Goal: Navigation & Orientation: Find specific page/section

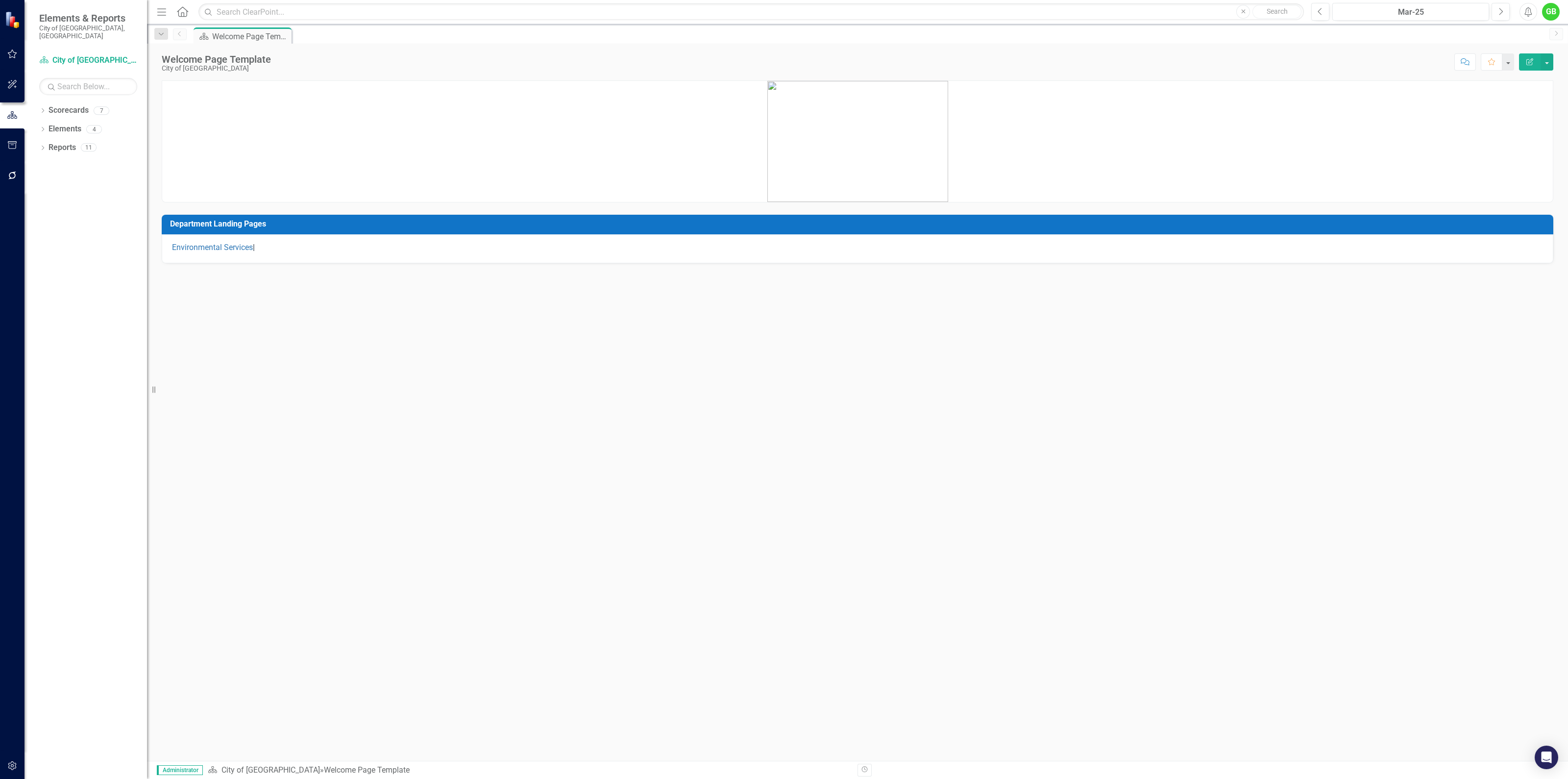
click at [1552, 13] on div "GB" at bounding box center [1551, 12] width 18 height 18
click at [1527, 104] on link "Settings System Setup" at bounding box center [1520, 104] width 78 height 18
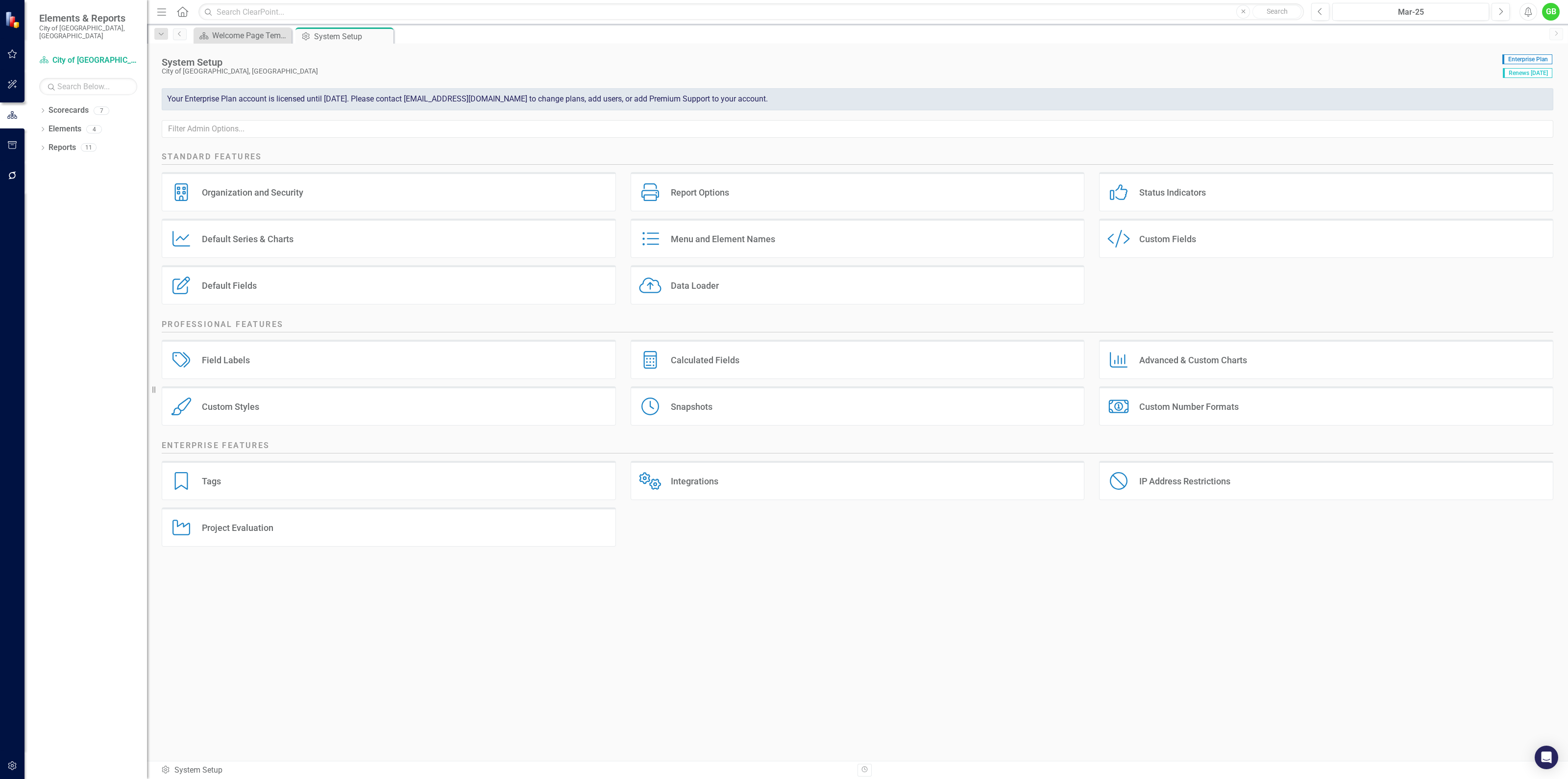
click at [261, 191] on div "Organization and Security" at bounding box center [252, 192] width 101 height 11
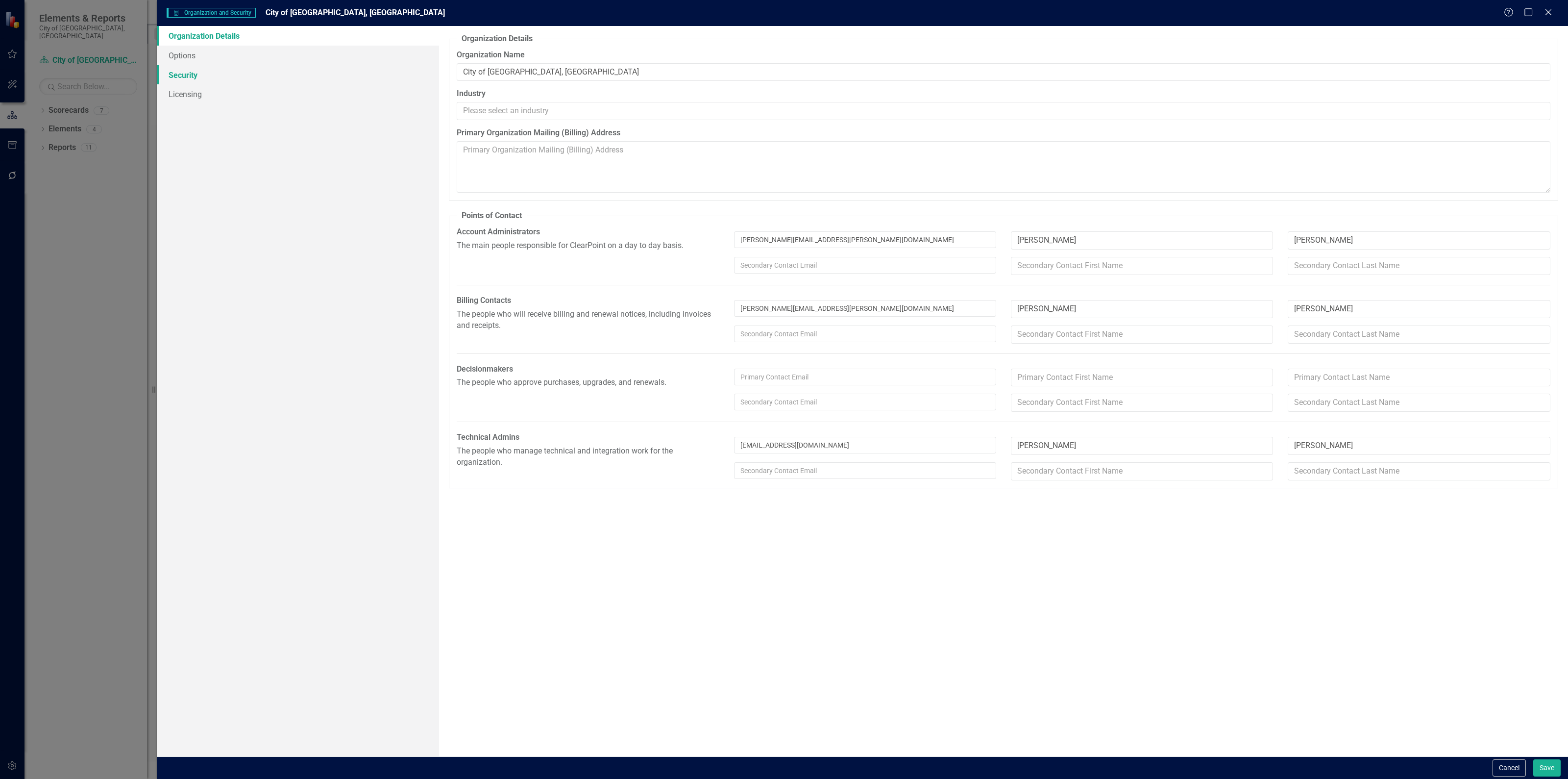
click at [212, 76] on link "Security" at bounding box center [298, 75] width 283 height 19
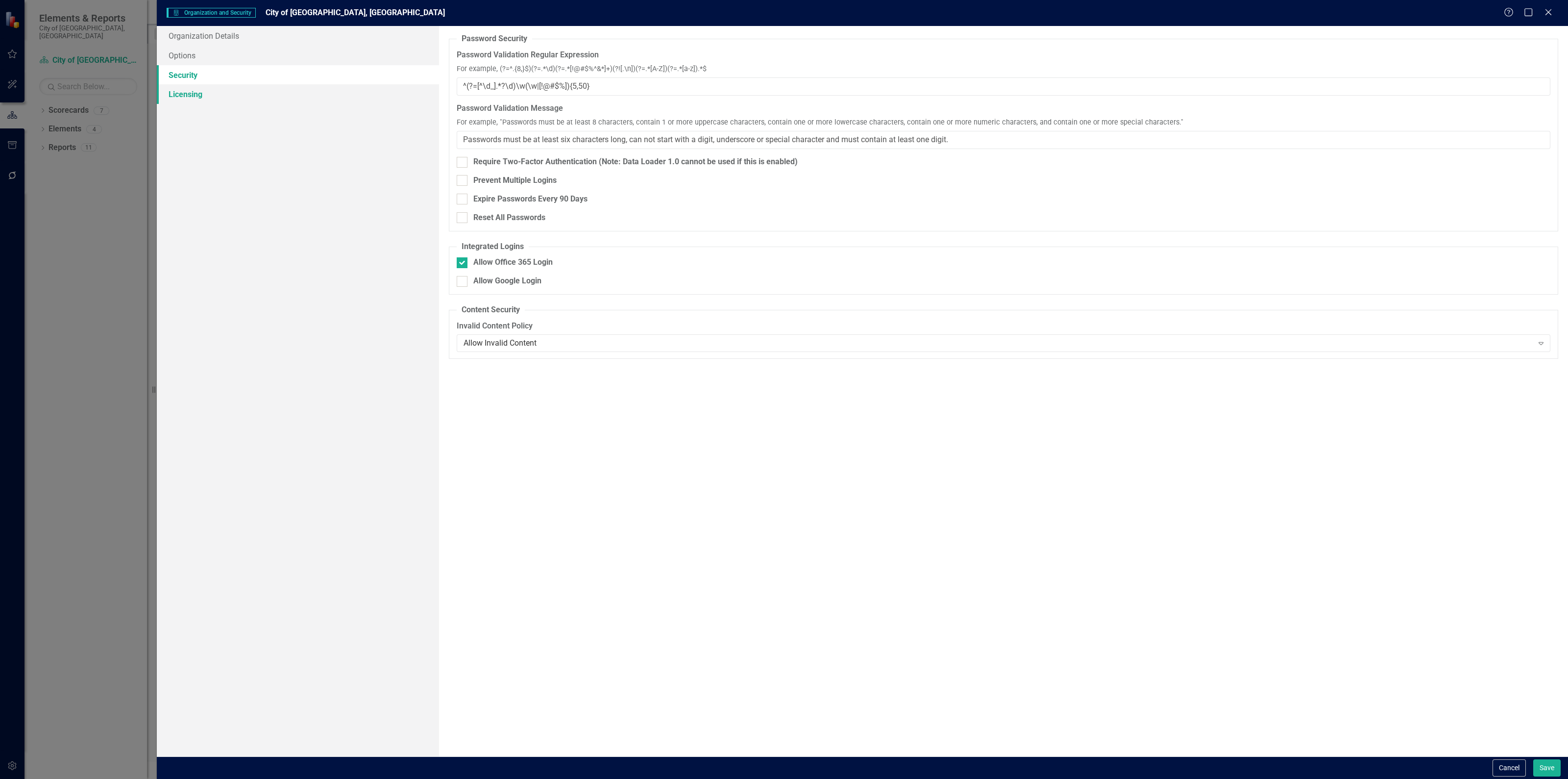
click at [203, 95] on link "Licensing" at bounding box center [298, 94] width 283 height 19
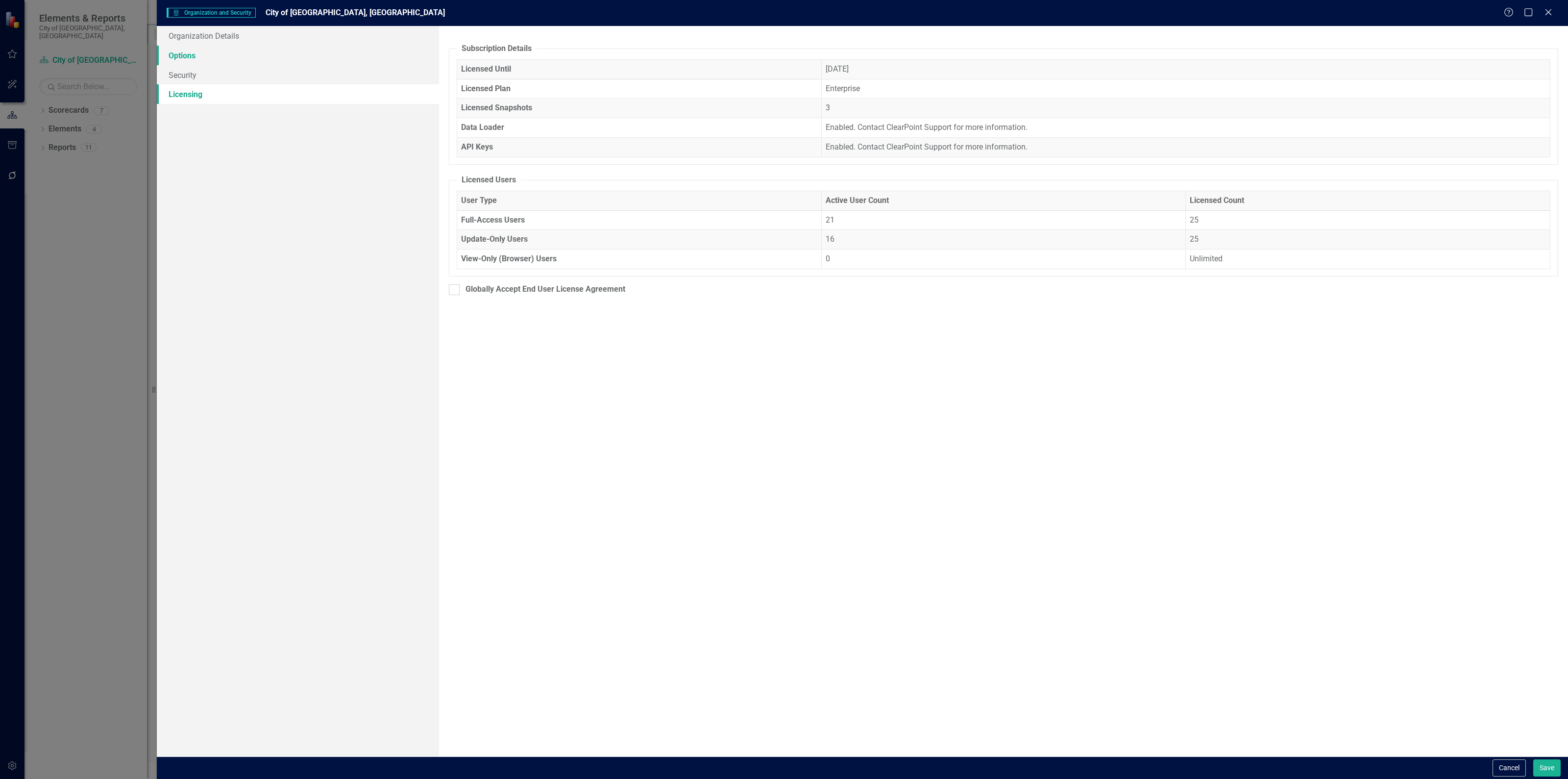
click at [225, 55] on link "Options" at bounding box center [298, 55] width 283 height 19
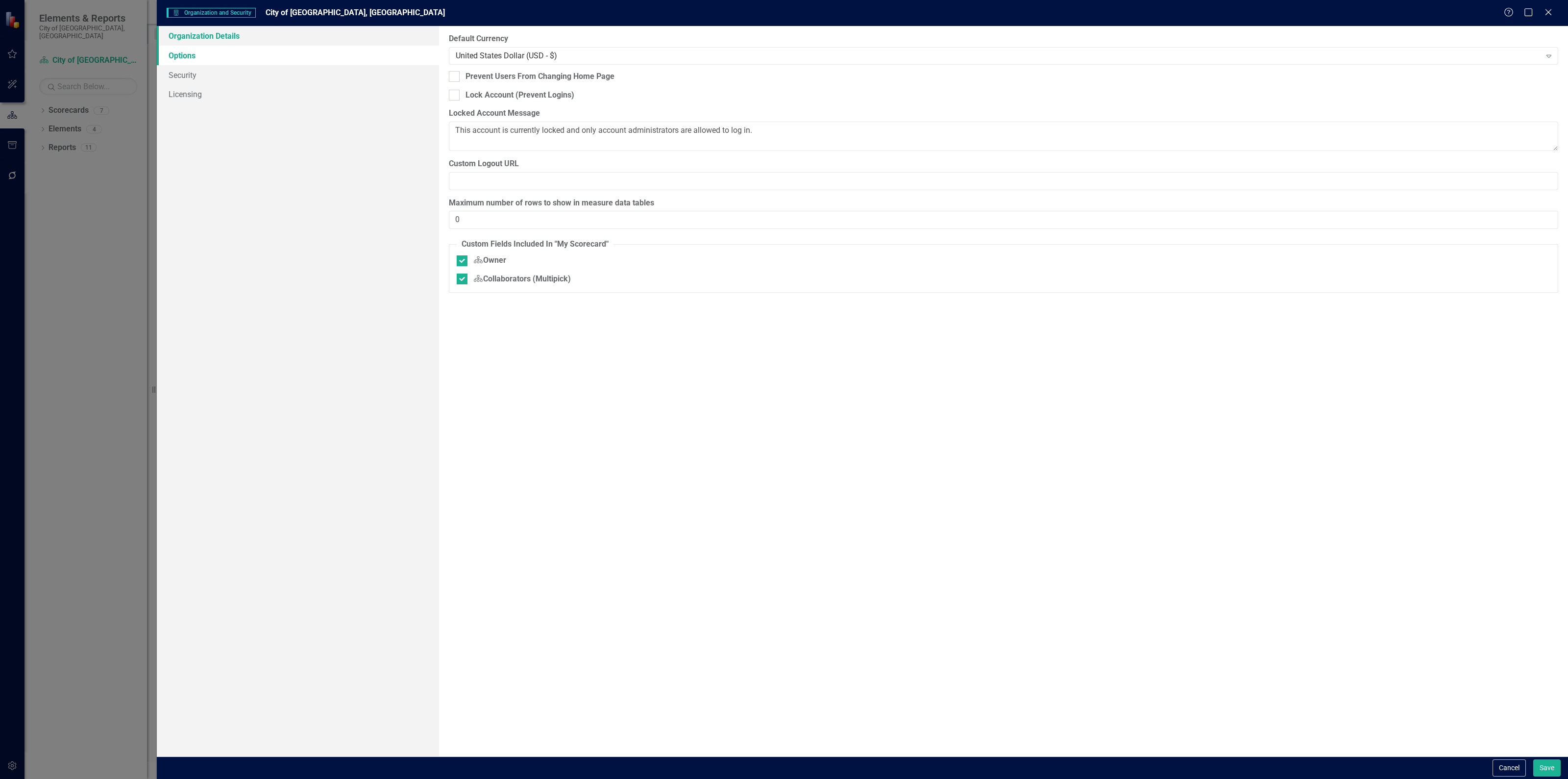
click at [235, 37] on link "Organization Details" at bounding box center [298, 36] width 283 height 19
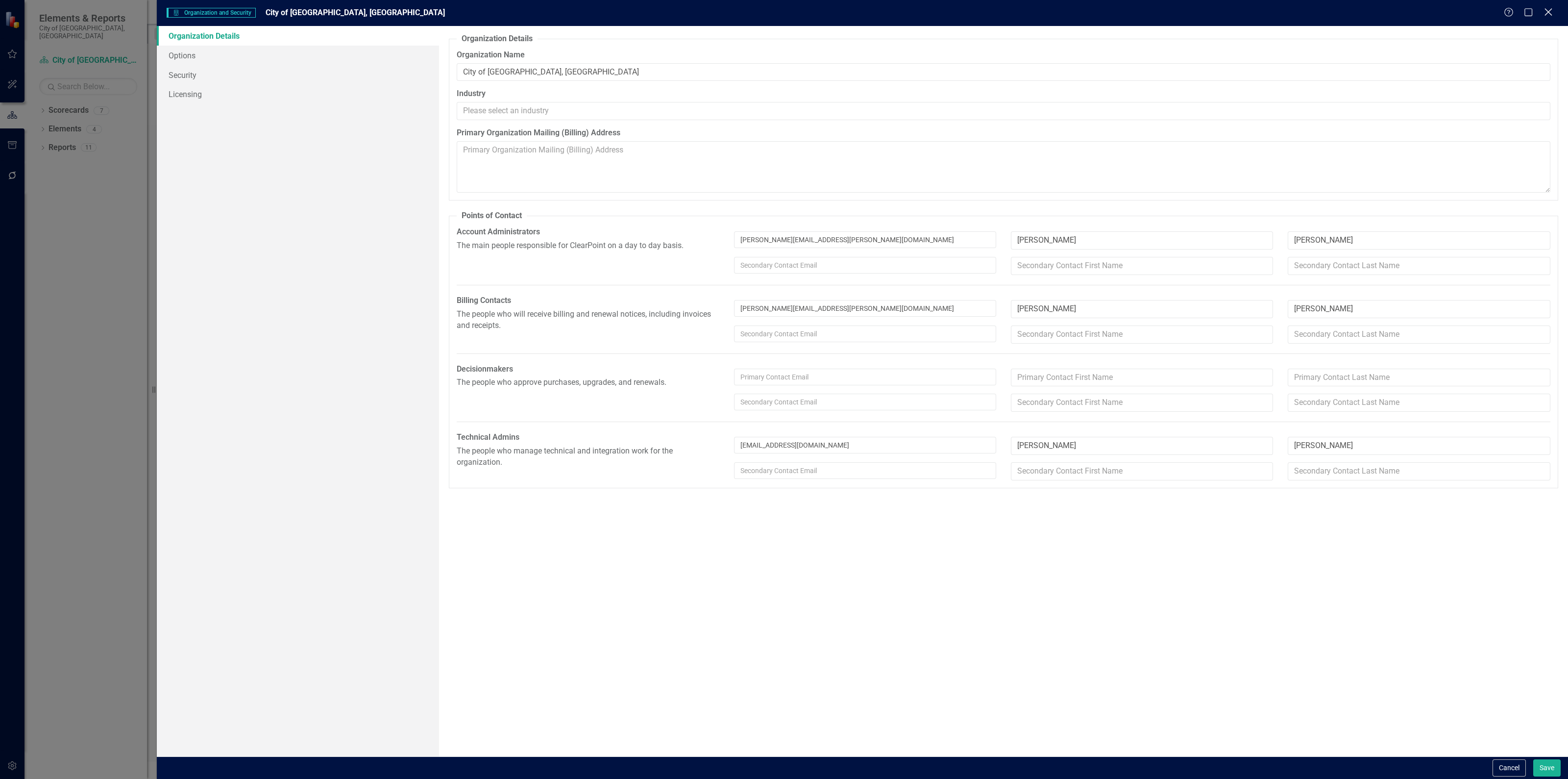
click at [1547, 13] on icon "Close" at bounding box center [1548, 12] width 13 height 10
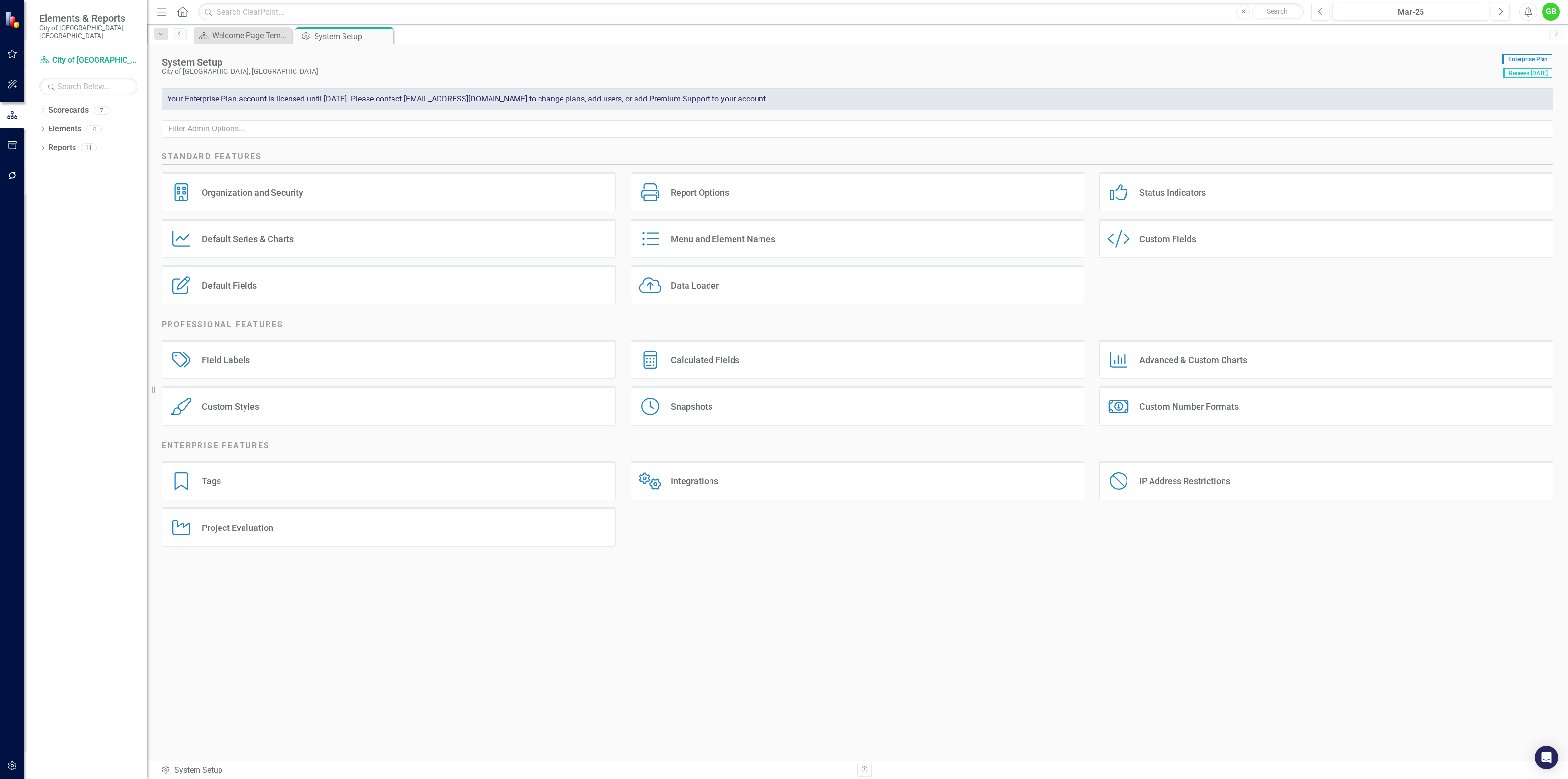
click at [1555, 10] on div "GB" at bounding box center [1551, 12] width 18 height 18
click at [1521, 99] on link "Settings System Setup" at bounding box center [1520, 104] width 78 height 18
